Goal: Information Seeking & Learning: Understand process/instructions

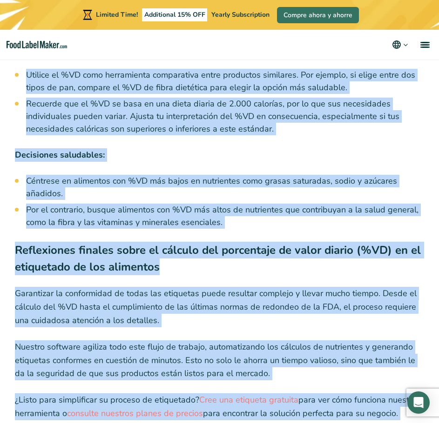
scroll to position [4787, 0]
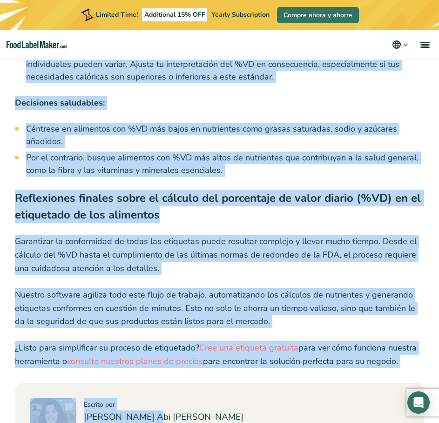
drag, startPoint x: 12, startPoint y: 124, endPoint x: 403, endPoint y: 308, distance: 432.4
copy article "Loremip dol %SI: am cons adip el seddoeiusmod te inc utlabo et doloremagn al en…"
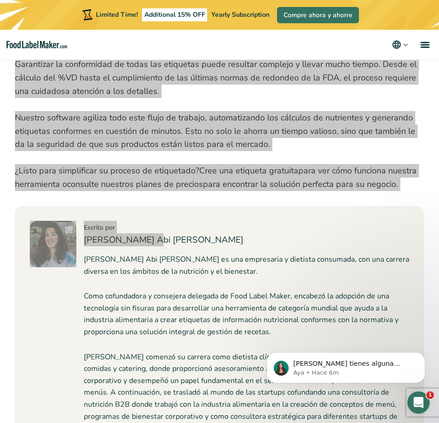
scroll to position [4880, 0]
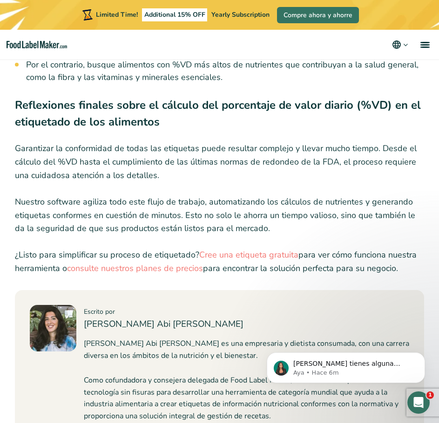
click at [158, 318] on h4 "[PERSON_NAME] Abi [PERSON_NAME]" at bounding box center [246, 324] width 325 height 13
drag, startPoint x: 155, startPoint y: 267, endPoint x: 85, endPoint y: 268, distance: 69.8
click at [85, 318] on h4 "[PERSON_NAME] Abi [PERSON_NAME]" at bounding box center [246, 324] width 325 height 13
copy h4 "[PERSON_NAME] Abi [PERSON_NAME]"
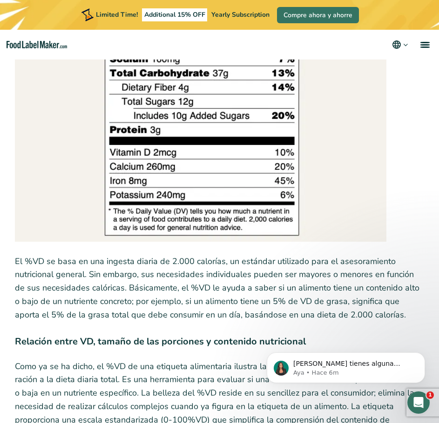
scroll to position [0, 0]
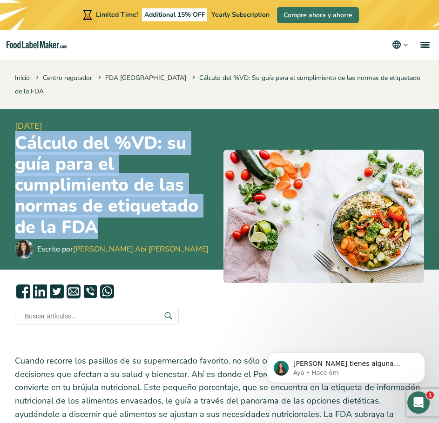
drag, startPoint x: 14, startPoint y: 128, endPoint x: 113, endPoint y: 213, distance: 130.4
click at [113, 213] on div "[DATE] Cálculo del %VD: su guía para el cumplimiento de las normas de etiquetad…" at bounding box center [219, 189] width 439 height 161
copy h1 "Cálculo del %VD: su guía para el cumplimiento de las normas de etiquetado de la…"
click at [351, 213] on img at bounding box center [323, 217] width 201 height 134
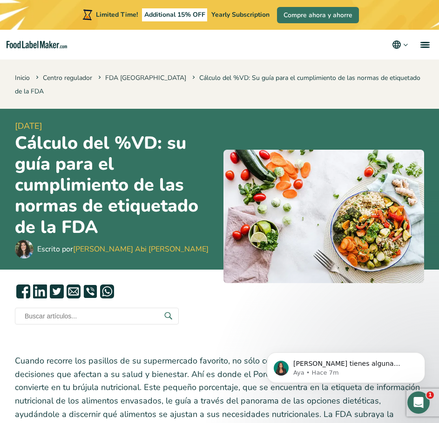
click at [93, 120] on span "[DATE]" at bounding box center [115, 126] width 201 height 13
drag, startPoint x: 112, startPoint y: 111, endPoint x: 22, endPoint y: 109, distance: 89.4
click at [4, 118] on div "[DATE] Cálculo del %VD: su guía para el cumplimiento de las normas de etiquetad…" at bounding box center [219, 189] width 439 height 161
copy span "[DATE]"
click at [132, 55] on nav "Productos Etiquetado nutricional de los alimentos Suplementos Formulación y eti…" at bounding box center [219, 45] width 439 height 30
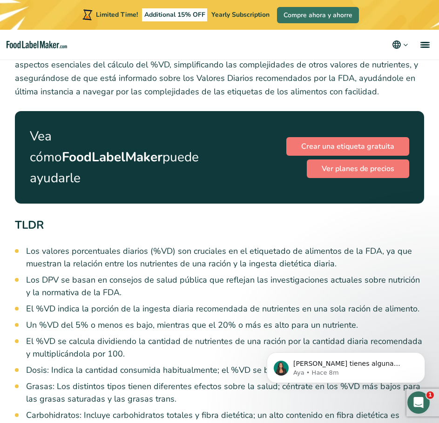
scroll to position [419, 0]
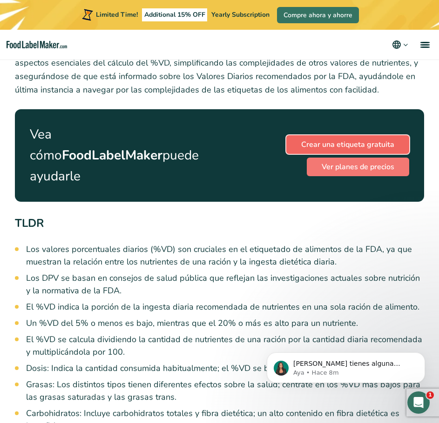
click at [308, 135] on link "Crear una etiqueta gratuita" at bounding box center [347, 144] width 123 height 19
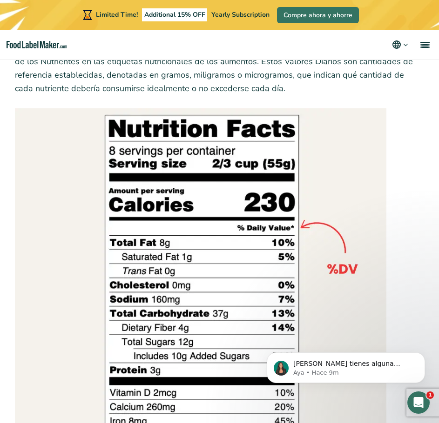
scroll to position [1582, 0]
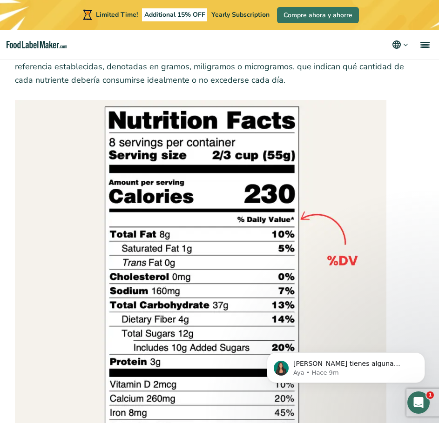
click at [219, 312] on img at bounding box center [200, 287] width 371 height 374
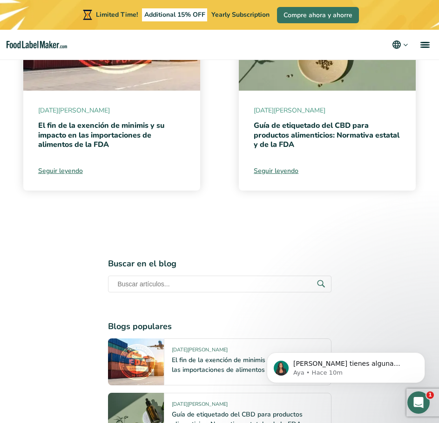
scroll to position [5817, 0]
